Goal: Consume media (video, audio): Consume media (video, audio)

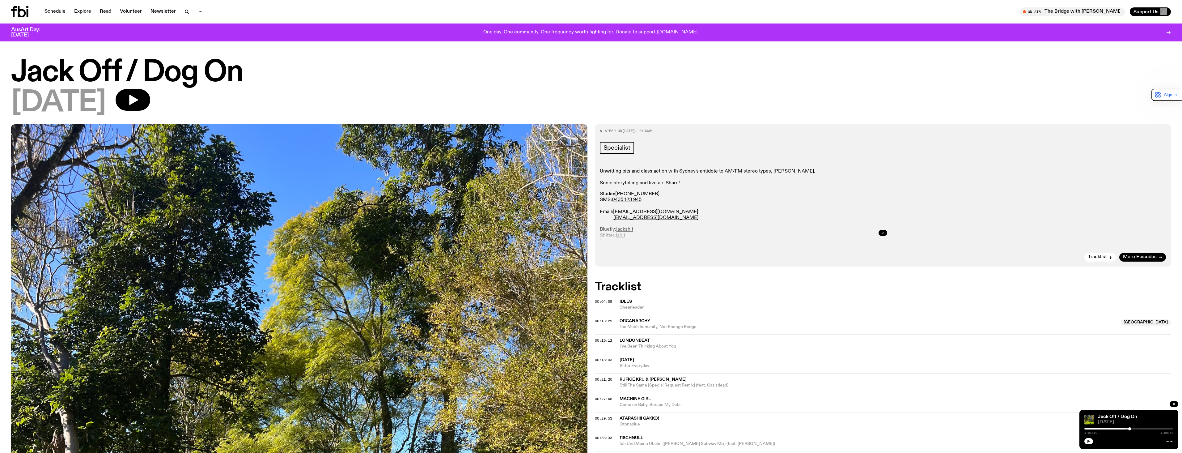
click at [1089, 441] on icon "button" at bounding box center [1088, 440] width 3 height 3
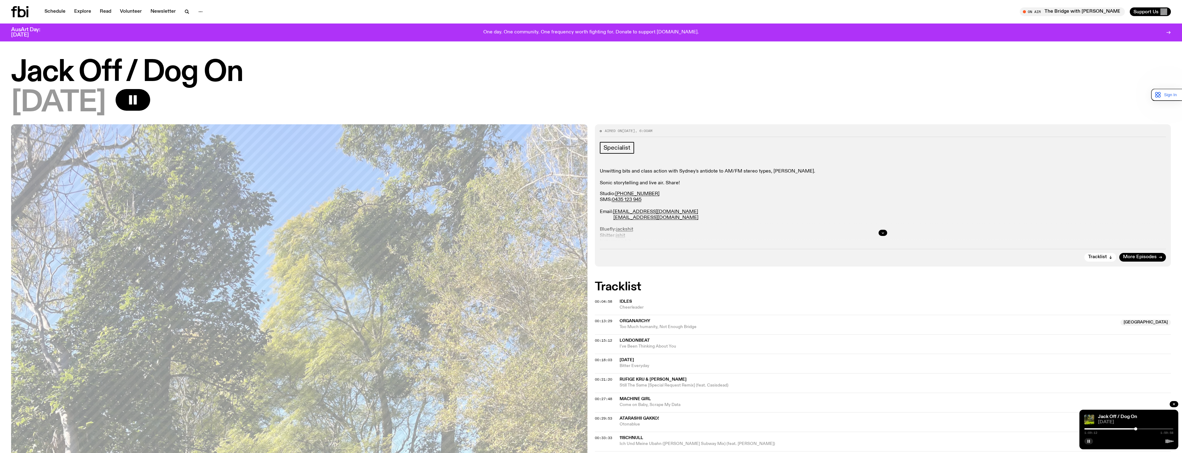
click at [1117, 428] on div "1:09:12 1:59:58" at bounding box center [1128, 430] width 89 height 7
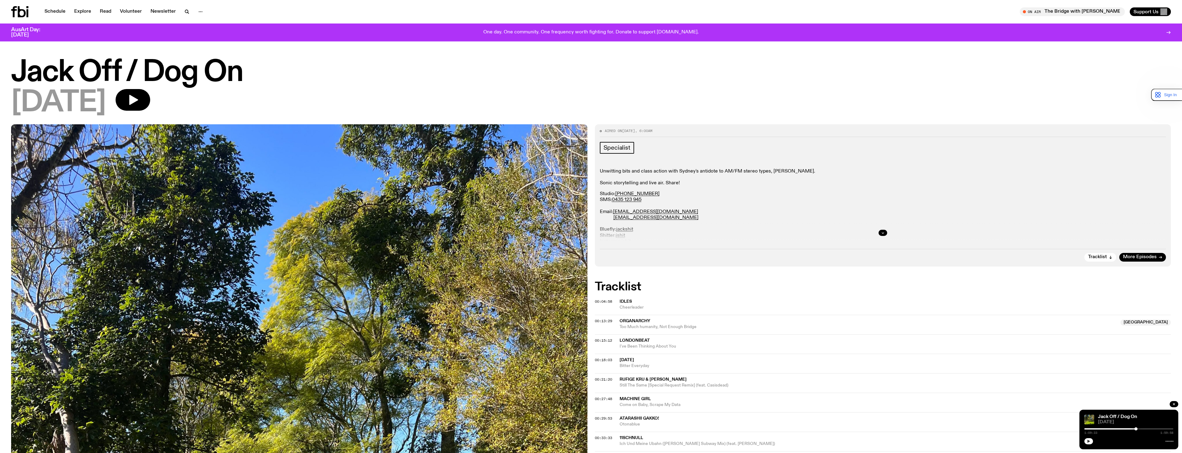
click at [1086, 440] on button "button" at bounding box center [1088, 441] width 9 height 6
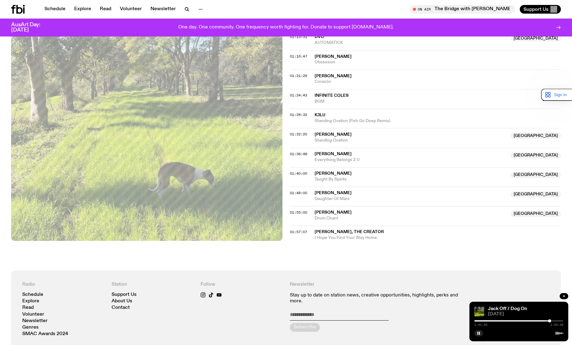
scroll to position [552, 0]
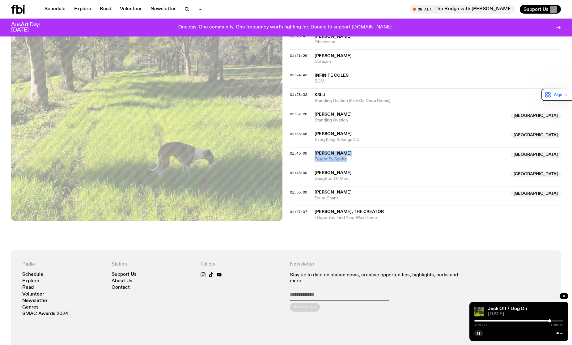
drag, startPoint x: 354, startPoint y: 158, endPoint x: 312, endPoint y: 155, distance: 42.7
click at [312, 155] on div "01:40:00 [PERSON_NAME] NSW Taught By Spirits [GEOGRAPHIC_DATA]" at bounding box center [425, 156] width 271 height 19
click at [298, 135] on span "01:36:48" at bounding box center [298, 133] width 17 height 5
drag, startPoint x: 369, startPoint y: 139, endPoint x: 315, endPoint y: 134, distance: 54.0
click at [315, 134] on div "[PERSON_NAME] NSW Everything Belongs 2 U" at bounding box center [410, 137] width 192 height 12
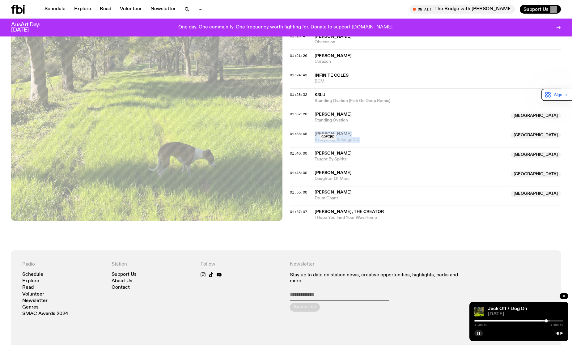
copy div "[PERSON_NAME] NSW Everything Belongs 2 U"
